Goal: Check status: Check status

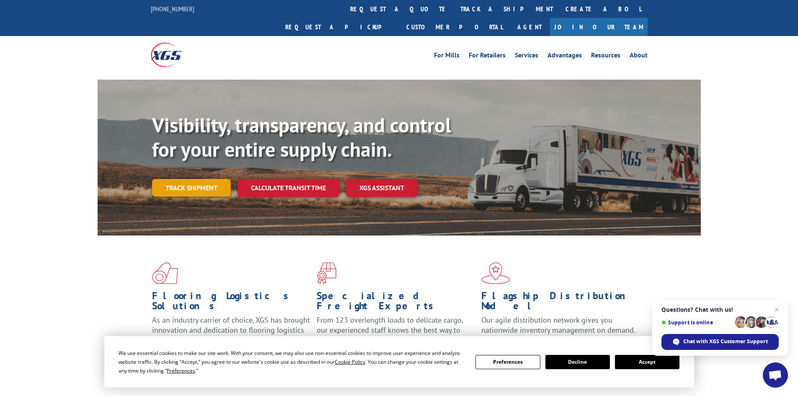
click at [207, 179] on link "Track shipment" at bounding box center [191, 188] width 79 height 18
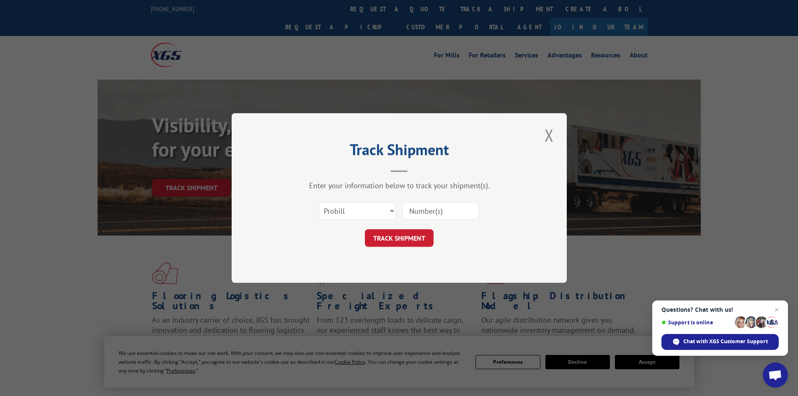
click at [424, 212] on input at bounding box center [440, 211] width 77 height 18
paste input "17002121"
type input "17002121"
click at [402, 236] on button "TRACK SHIPMENT" at bounding box center [399, 238] width 69 height 18
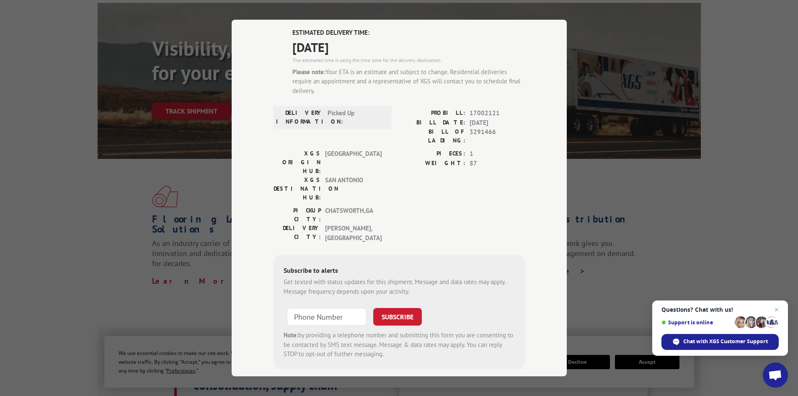
scroll to position [84, 0]
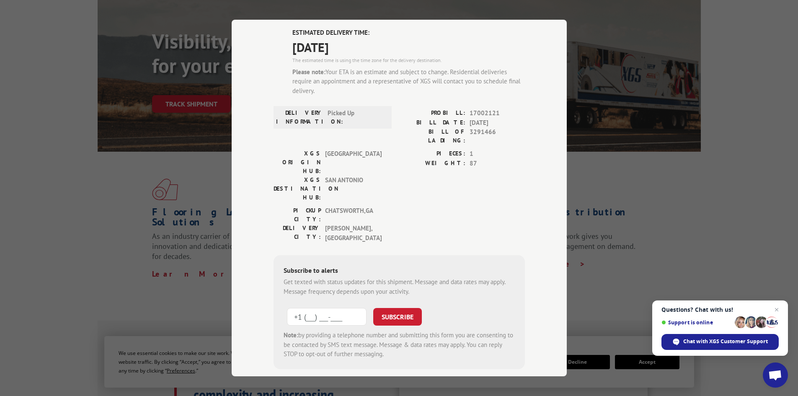
click at [320, 308] on input "+1 (___) ___-____" at bounding box center [327, 317] width 80 height 18
type input "+1 (832) 589-5370"
click at [400, 308] on button "SUBSCRIBE" at bounding box center [397, 317] width 49 height 18
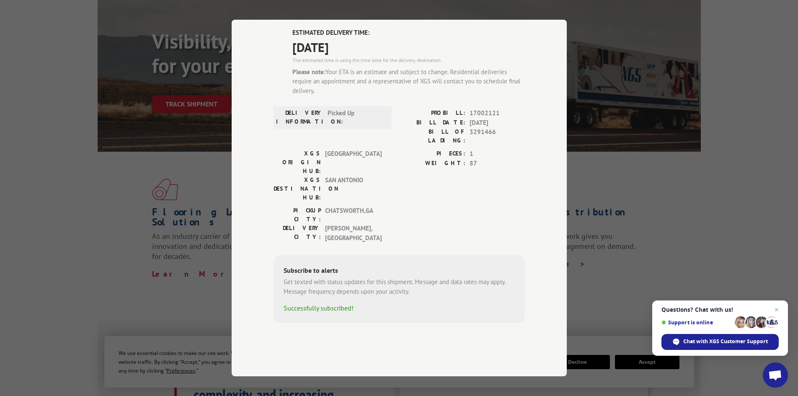
scroll to position [13, 0]
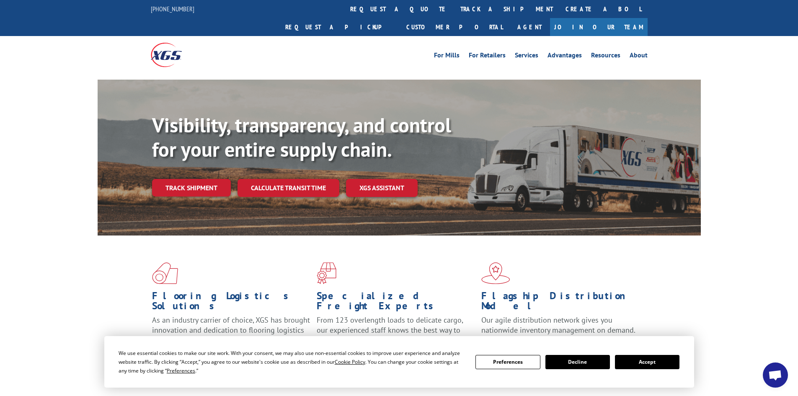
click at [156, 179] on link "Track shipment" at bounding box center [191, 188] width 79 height 18
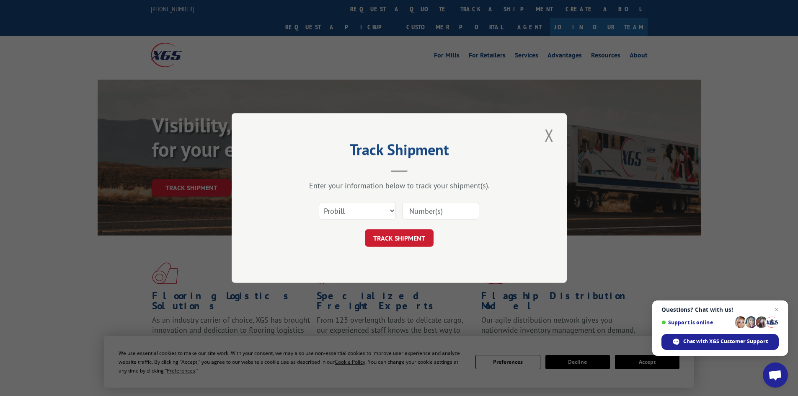
click at [428, 212] on input at bounding box center [440, 211] width 77 height 18
paste input "17002123"
type input "17002123"
click at [407, 237] on button "TRACK SHIPMENT" at bounding box center [399, 238] width 69 height 18
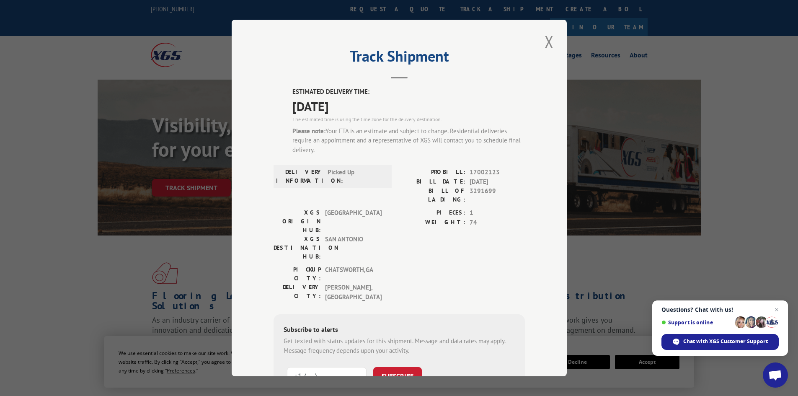
click at [326, 367] on input "+1 (___) ___-____" at bounding box center [327, 376] width 80 height 18
type input "+1 (832) 589-5370"
click at [402, 367] on button "SUBSCRIBE" at bounding box center [397, 376] width 49 height 18
click at [549, 46] on button "Close modal" at bounding box center [549, 41] width 14 height 23
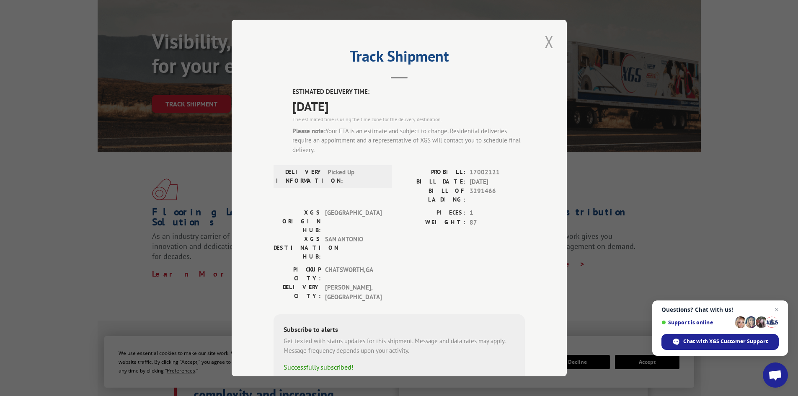
scroll to position [13, 0]
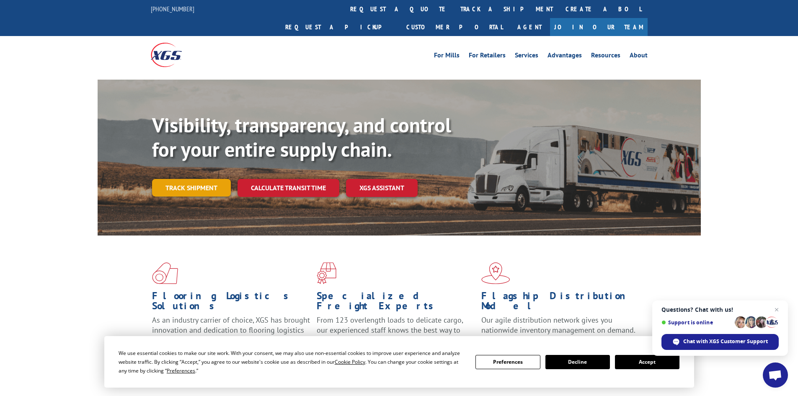
click at [190, 179] on link "Track shipment" at bounding box center [191, 188] width 79 height 18
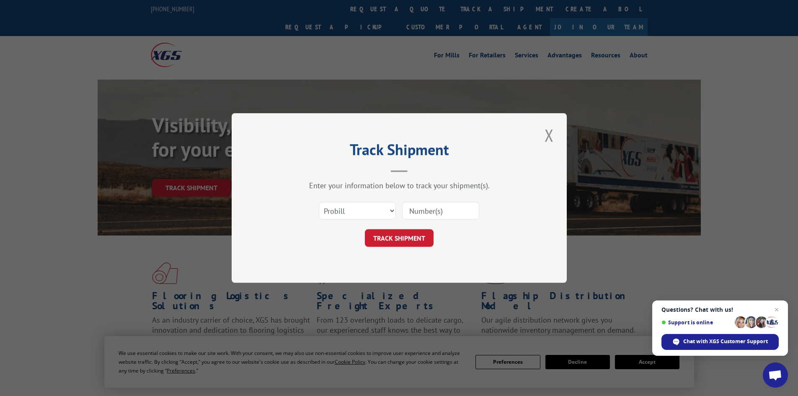
click at [415, 208] on input at bounding box center [440, 211] width 77 height 18
paste input "17002123"
type input "17002123"
click at [387, 238] on button "TRACK SHIPMENT" at bounding box center [399, 238] width 69 height 18
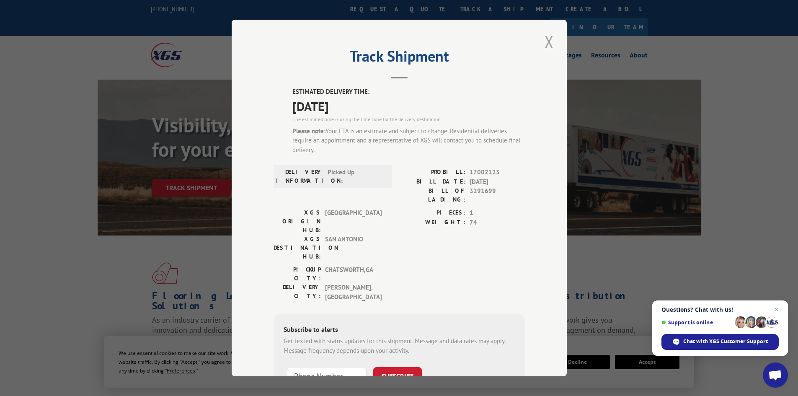
click at [544, 37] on button "Close modal" at bounding box center [549, 41] width 14 height 23
